Goal: Task Accomplishment & Management: Use online tool/utility

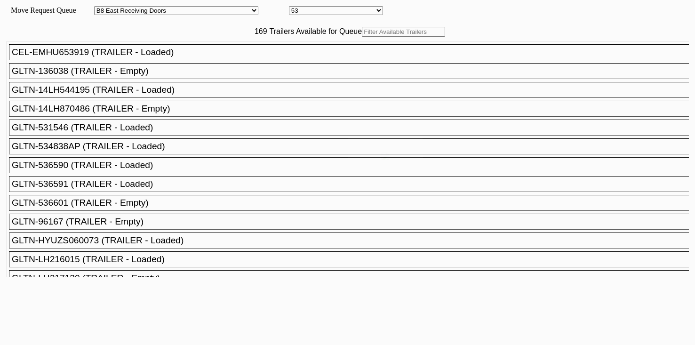
select select "536"
select select "8221"
click at [362, 37] on input "text" at bounding box center [403, 32] width 83 height 10
paste input "STTU433552"
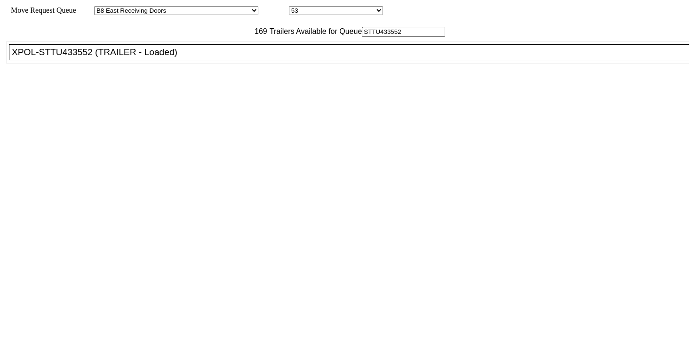
type input "STTU433552"
click at [203, 57] on div "XPOL-STTU433552 (TRAILER - Loaded)" at bounding box center [353, 52] width 683 height 10
